Goal: Check status: Check status

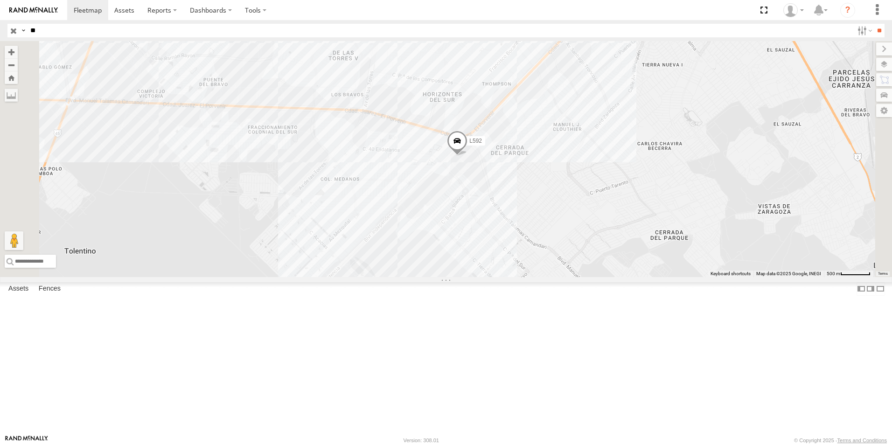
type input "*"
type input "***"
click at [873, 24] on input "**" at bounding box center [878, 31] width 11 height 14
click at [0, 0] on div "L728" at bounding box center [0, 0] width 0 height 0
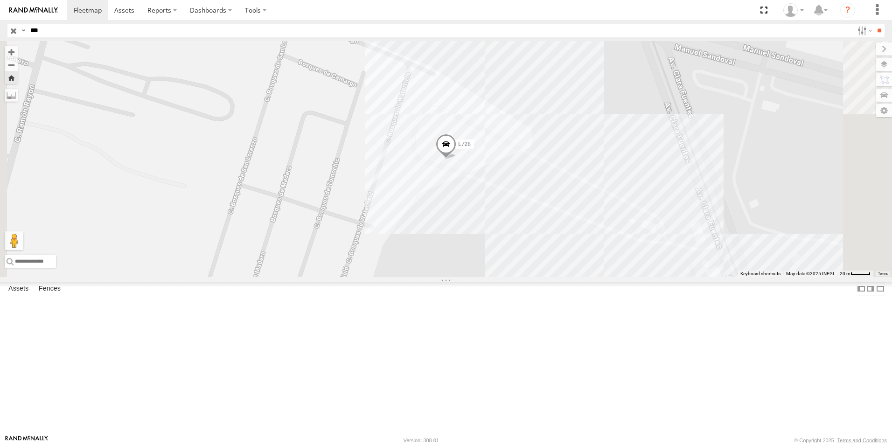
click at [621, 272] on div "L728" at bounding box center [446, 159] width 892 height 236
click at [593, 257] on div "L728" at bounding box center [446, 159] width 892 height 236
click at [638, 140] on div "L728 YARDA CLOUTHIER YARDA CLOUTHIER 385" at bounding box center [446, 159] width 892 height 236
click at [457, 159] on span at bounding box center [446, 146] width 21 height 25
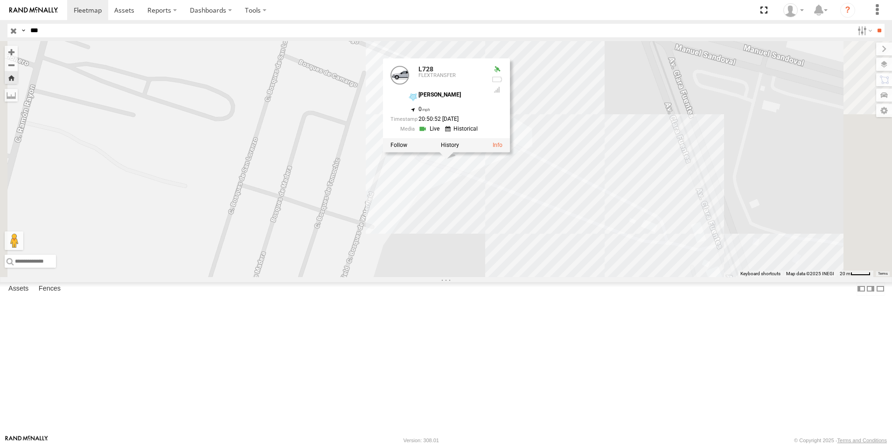
click at [442, 134] on link at bounding box center [430, 129] width 24 height 9
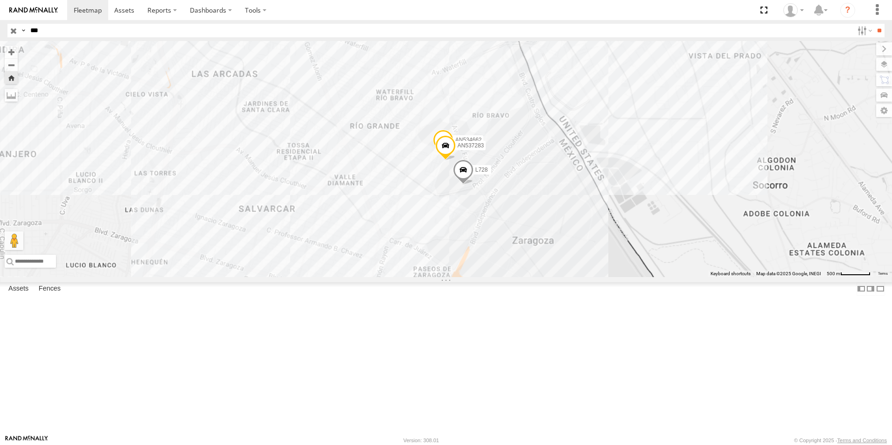
click at [0, 0] on div "L728" at bounding box center [0, 0] width 0 height 0
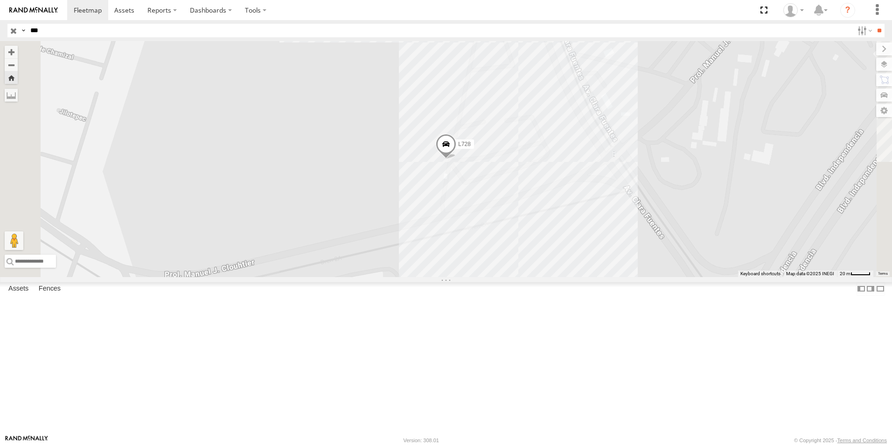
click at [456, 159] on span at bounding box center [446, 146] width 21 height 25
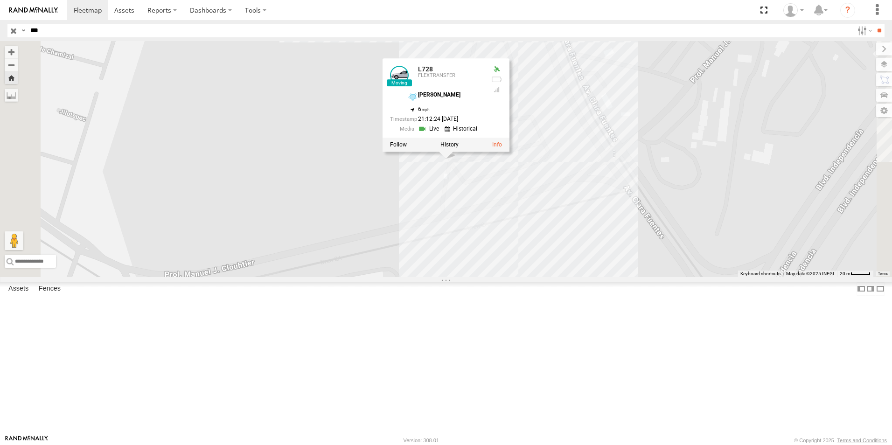
click at [442, 133] on link at bounding box center [430, 129] width 24 height 9
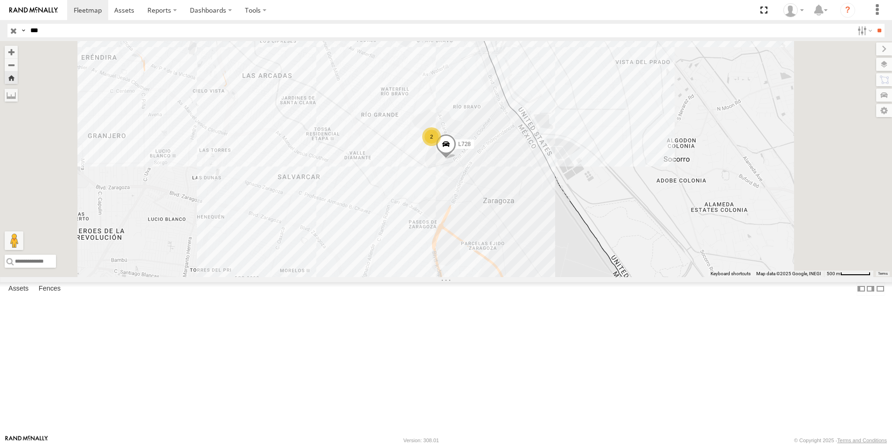
click at [0, 0] on div "FLEXTRANSFER" at bounding box center [0, 0] width 0 height 0
